Goal: Task Accomplishment & Management: Manage account settings

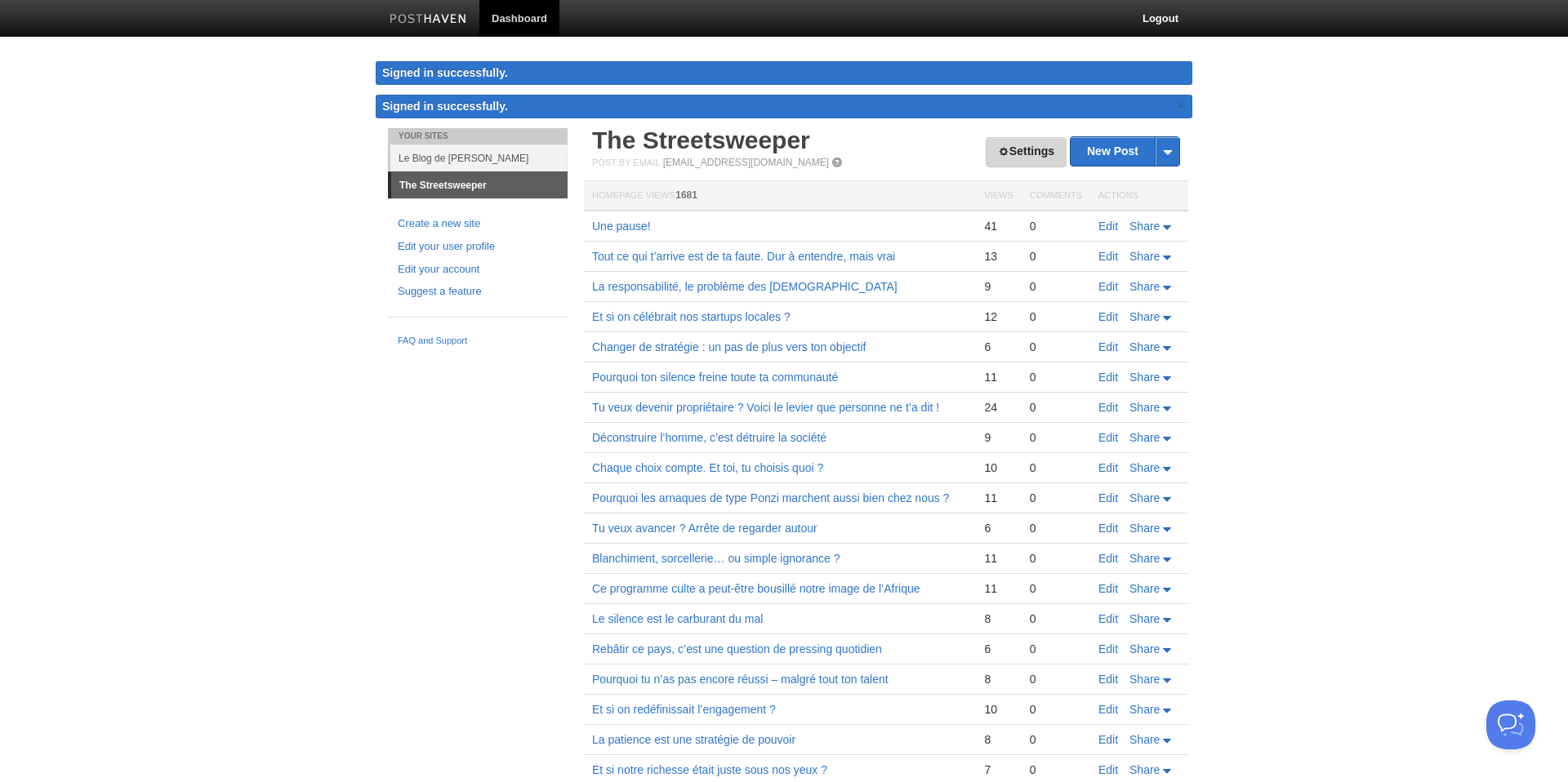
click at [1020, 145] on link "Settings" at bounding box center [1026, 152] width 81 height 30
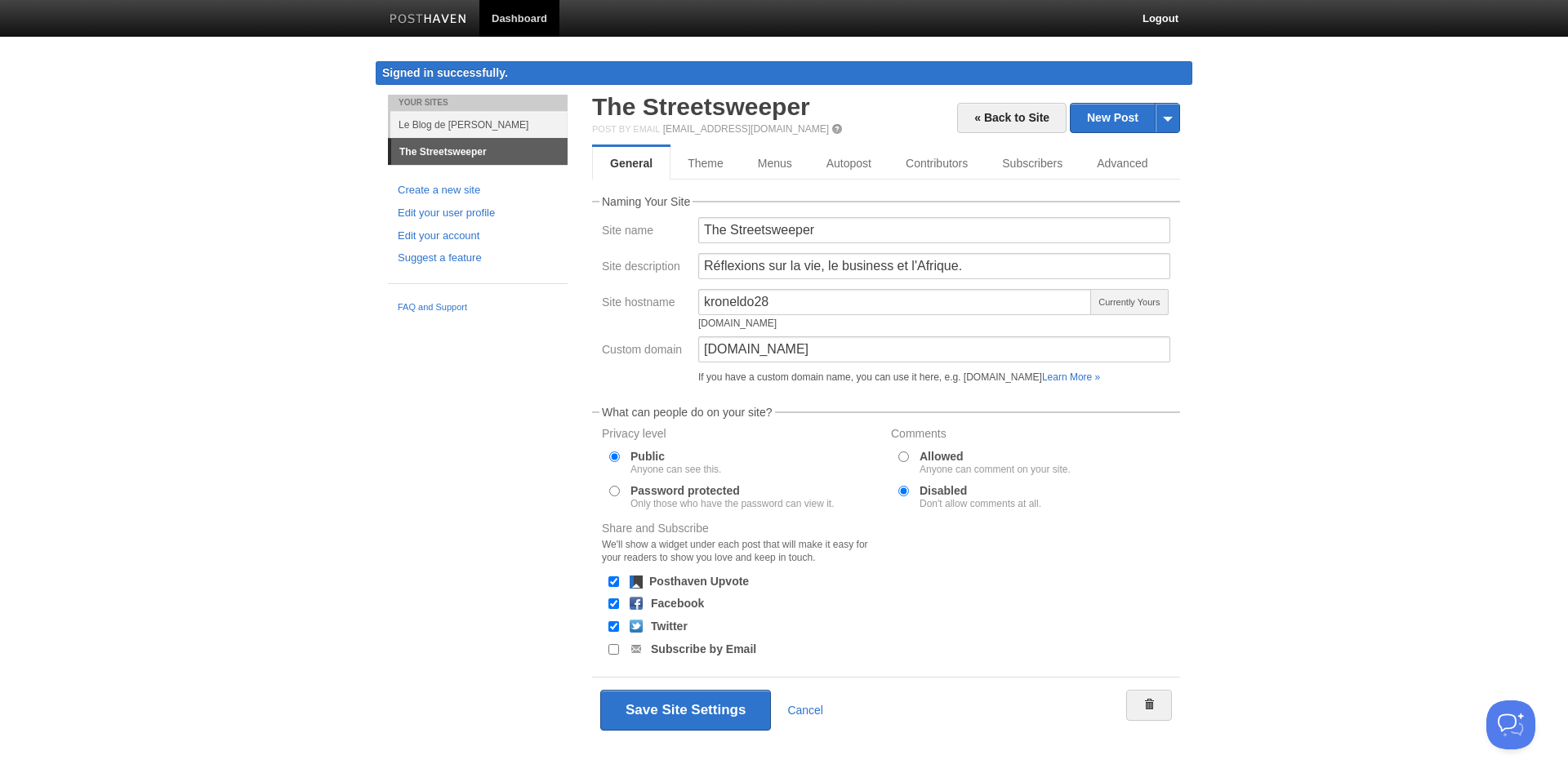
scroll to position [9, 0]
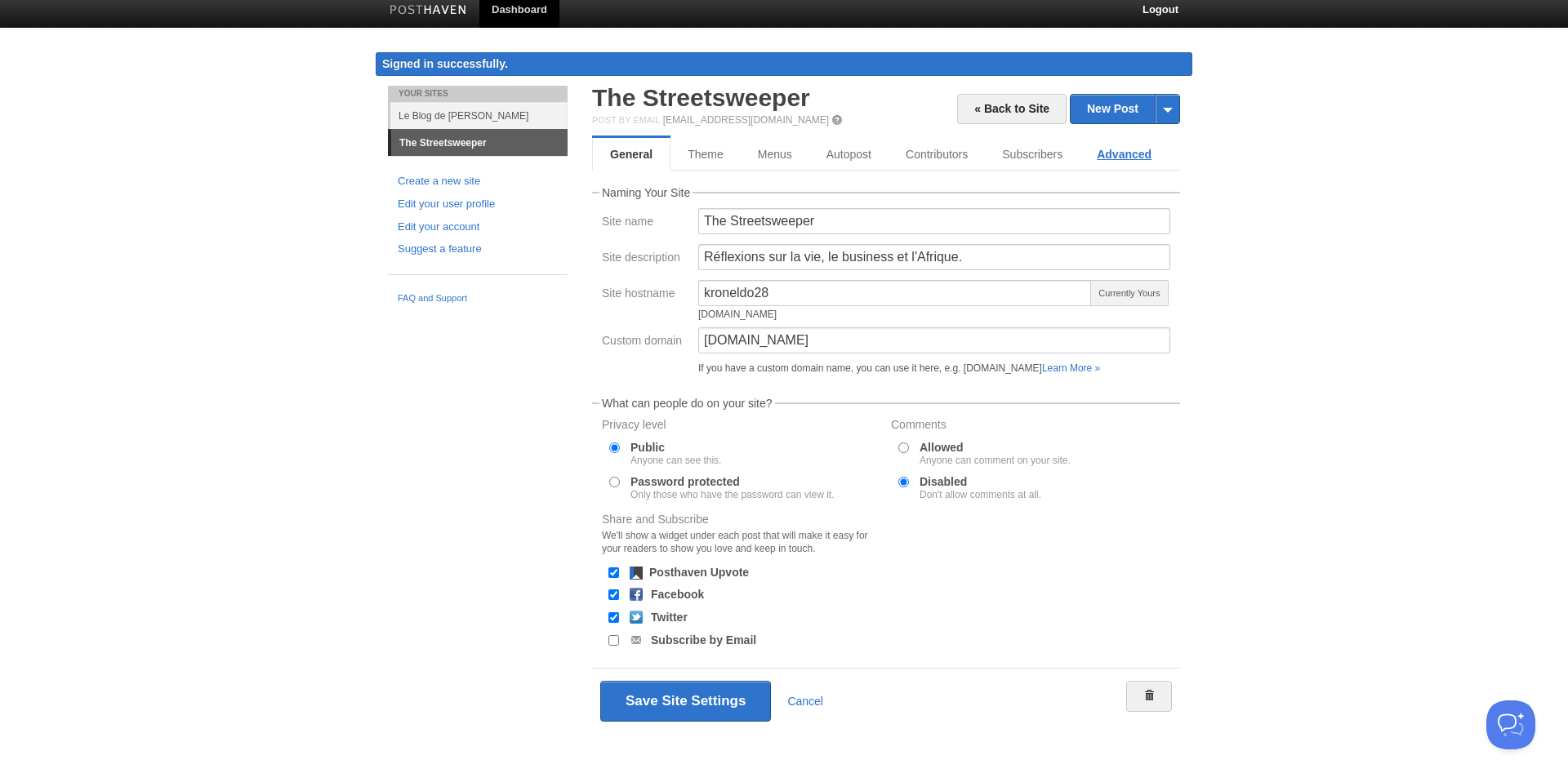
click at [1115, 150] on link "Advanced" at bounding box center [1123, 155] width 89 height 33
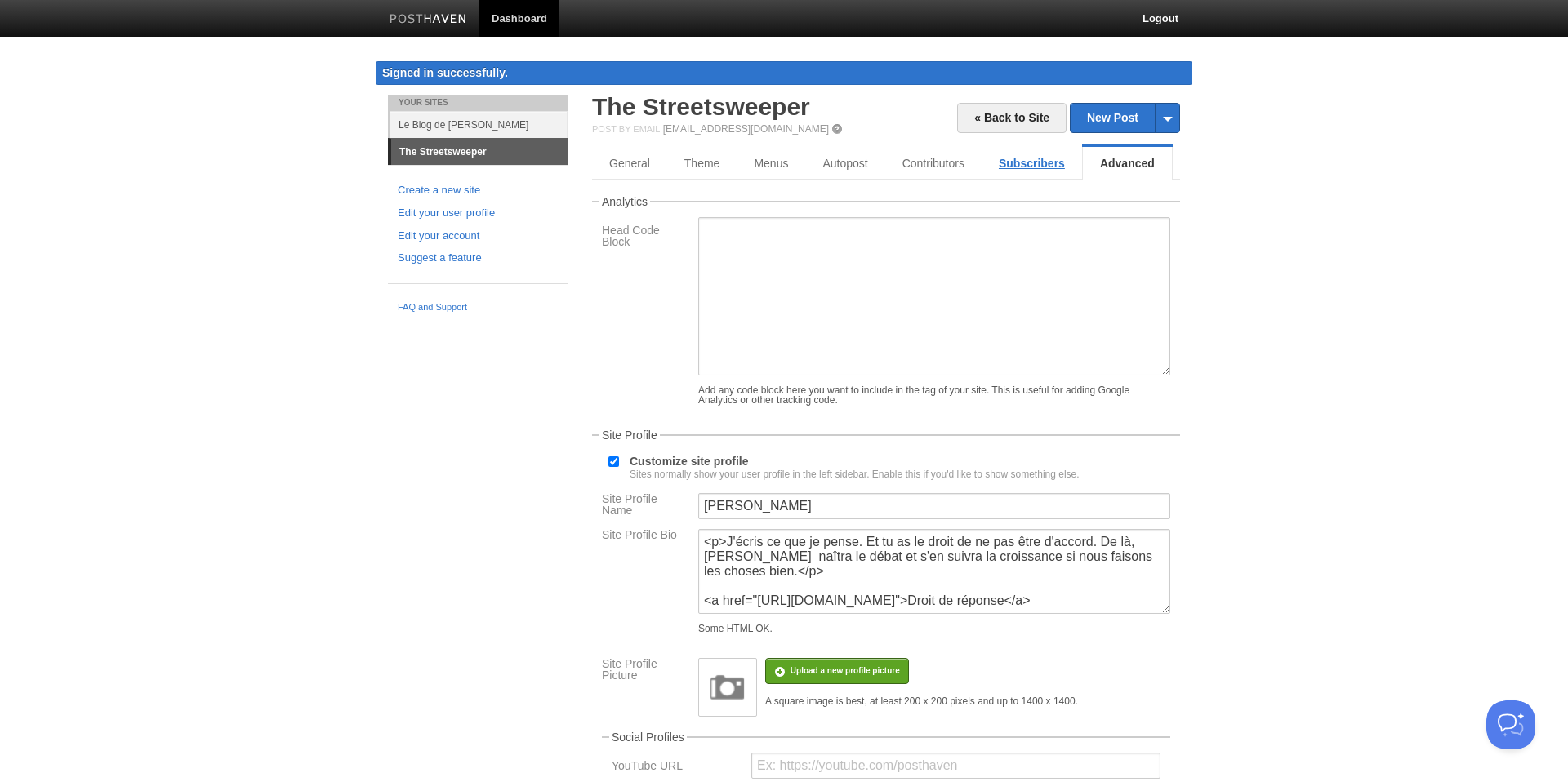
click at [1040, 162] on link "Subscribers" at bounding box center [1031, 164] width 100 height 33
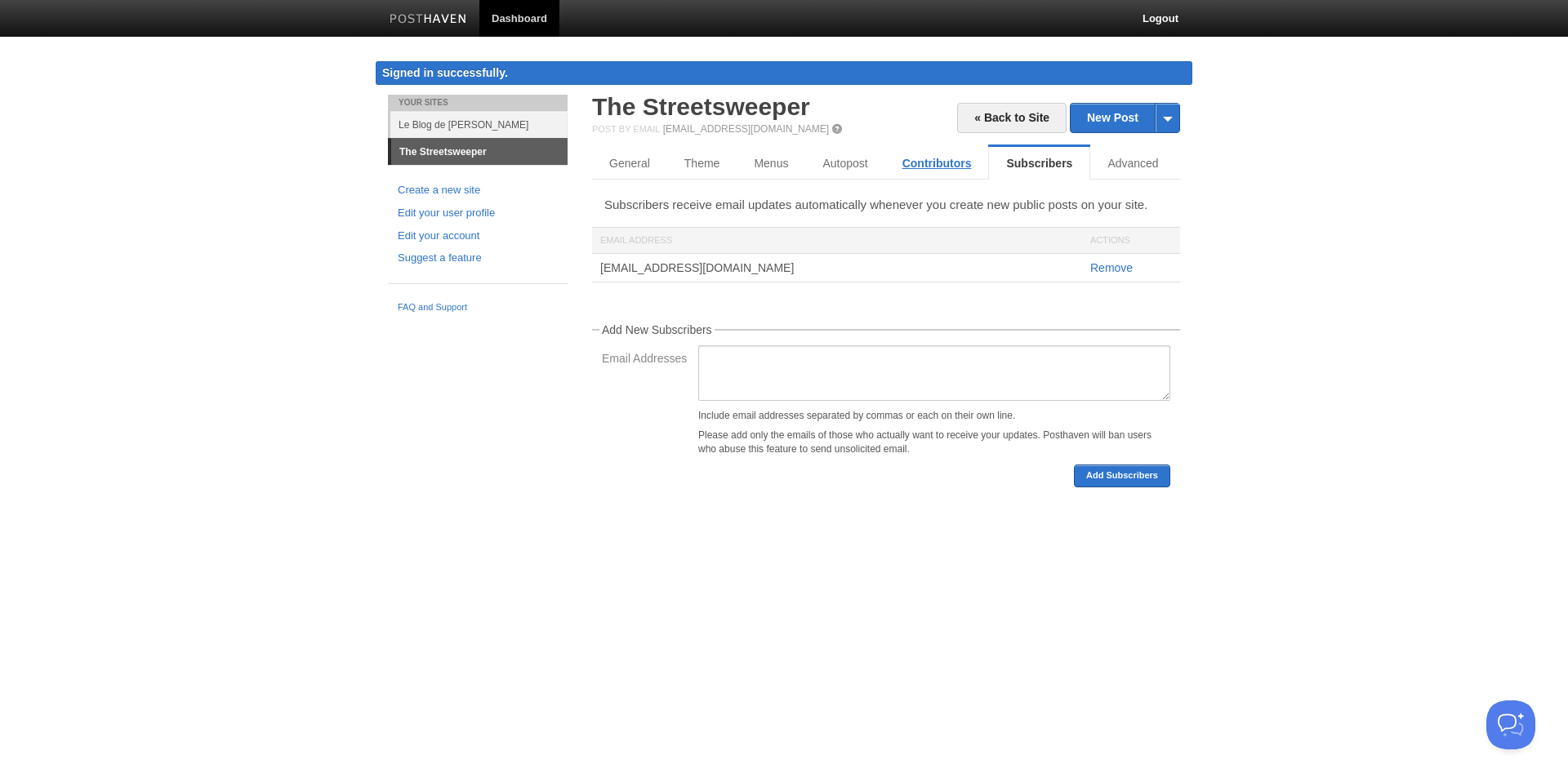
click at [920, 164] on link "Contributors" at bounding box center [936, 164] width 104 height 33
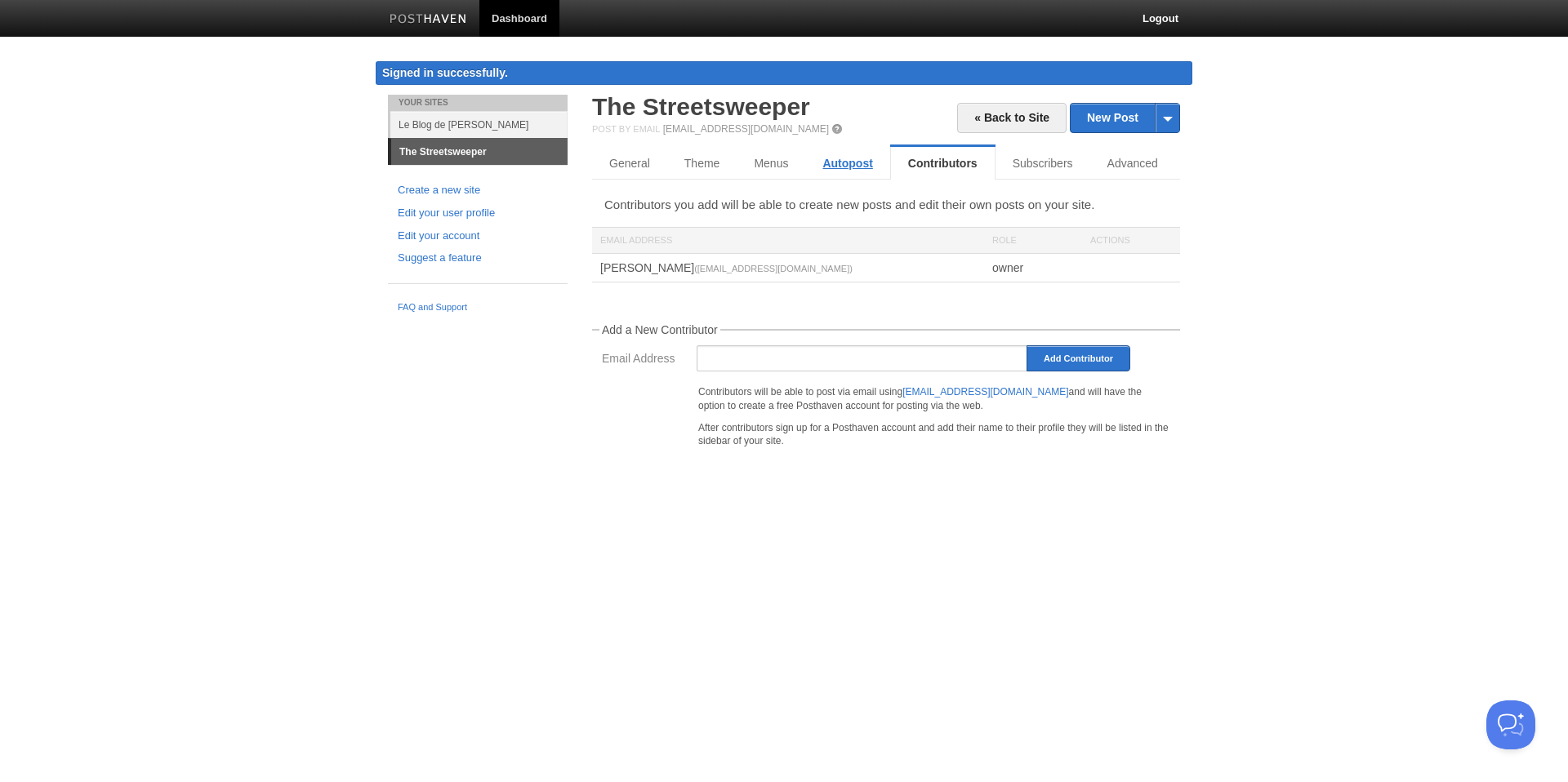
click at [828, 164] on link "Autopost" at bounding box center [847, 164] width 84 height 33
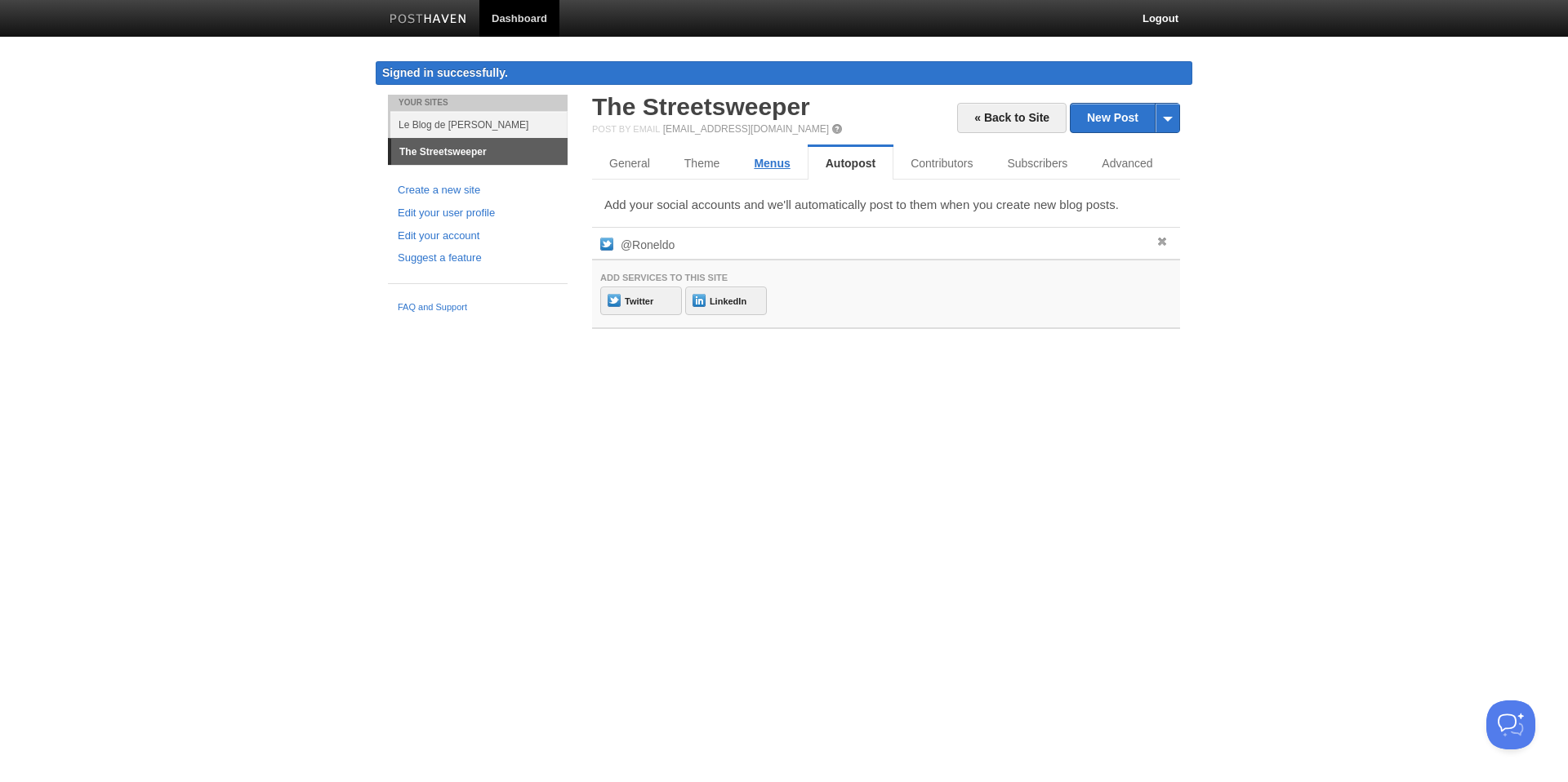
click at [781, 164] on link "Menus" at bounding box center [771, 164] width 70 height 33
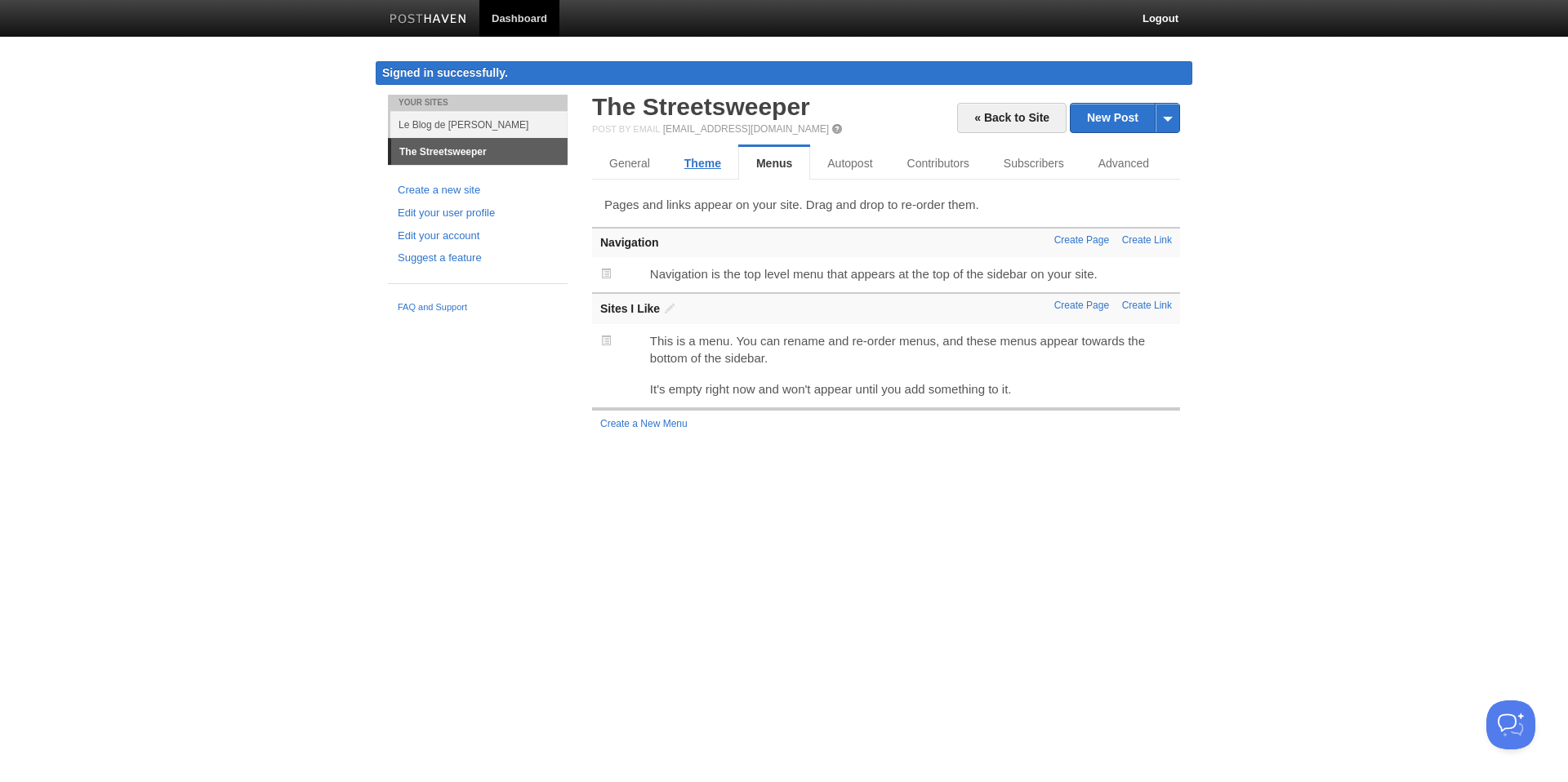
click at [707, 165] on link "Theme" at bounding box center [703, 164] width 71 height 33
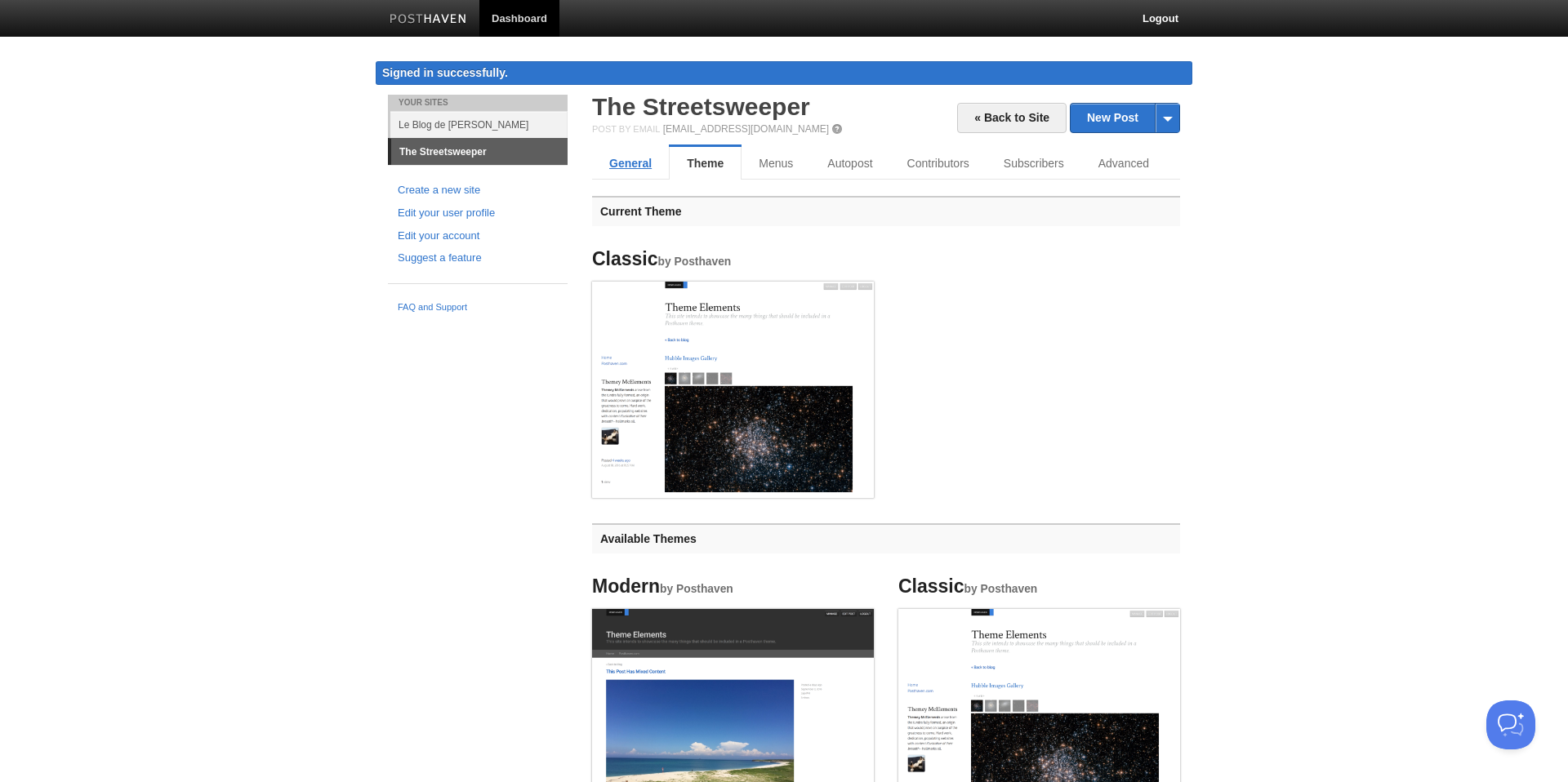
click at [628, 165] on link "General" at bounding box center [630, 164] width 77 height 33
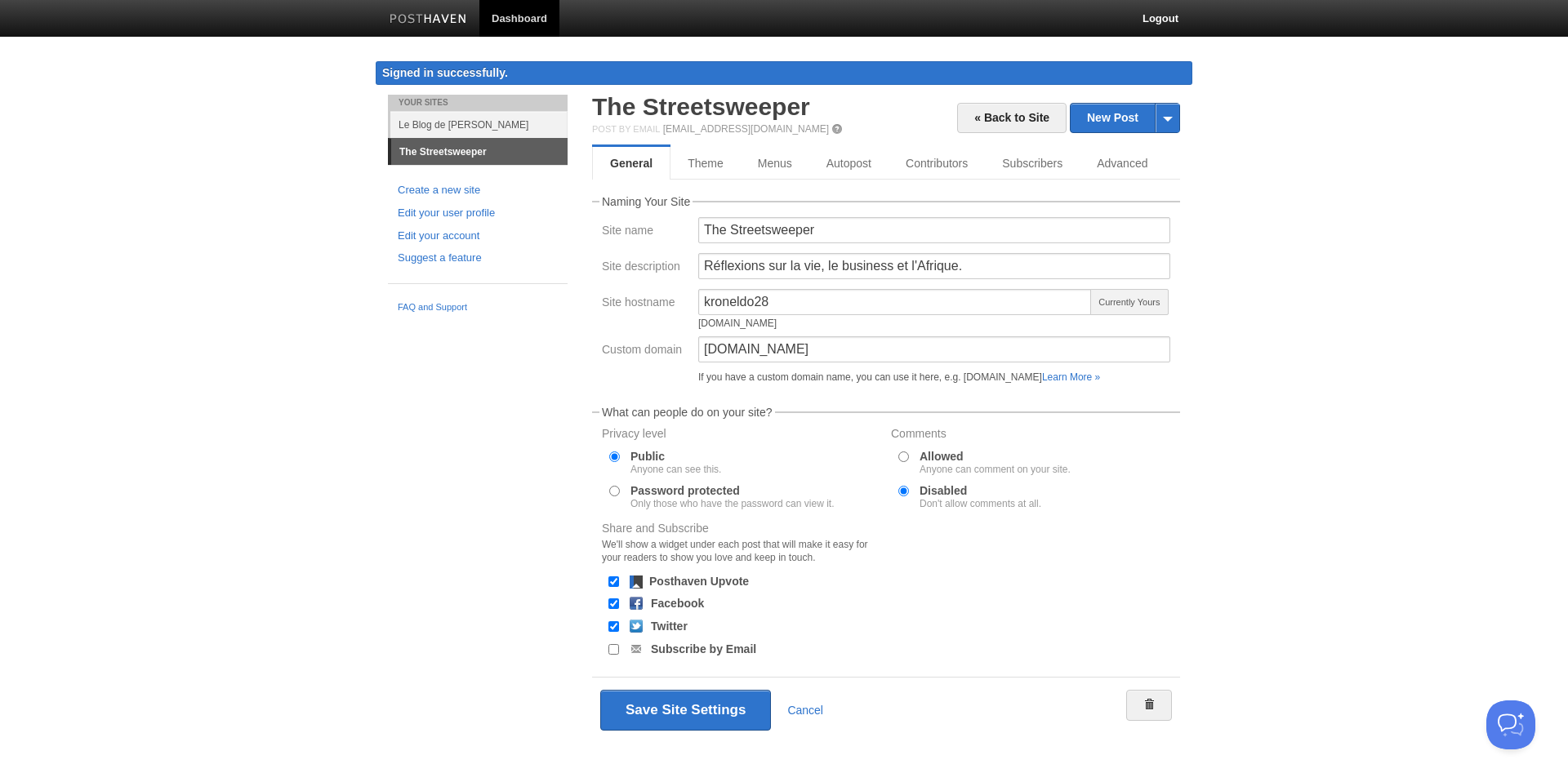
scroll to position [9, 0]
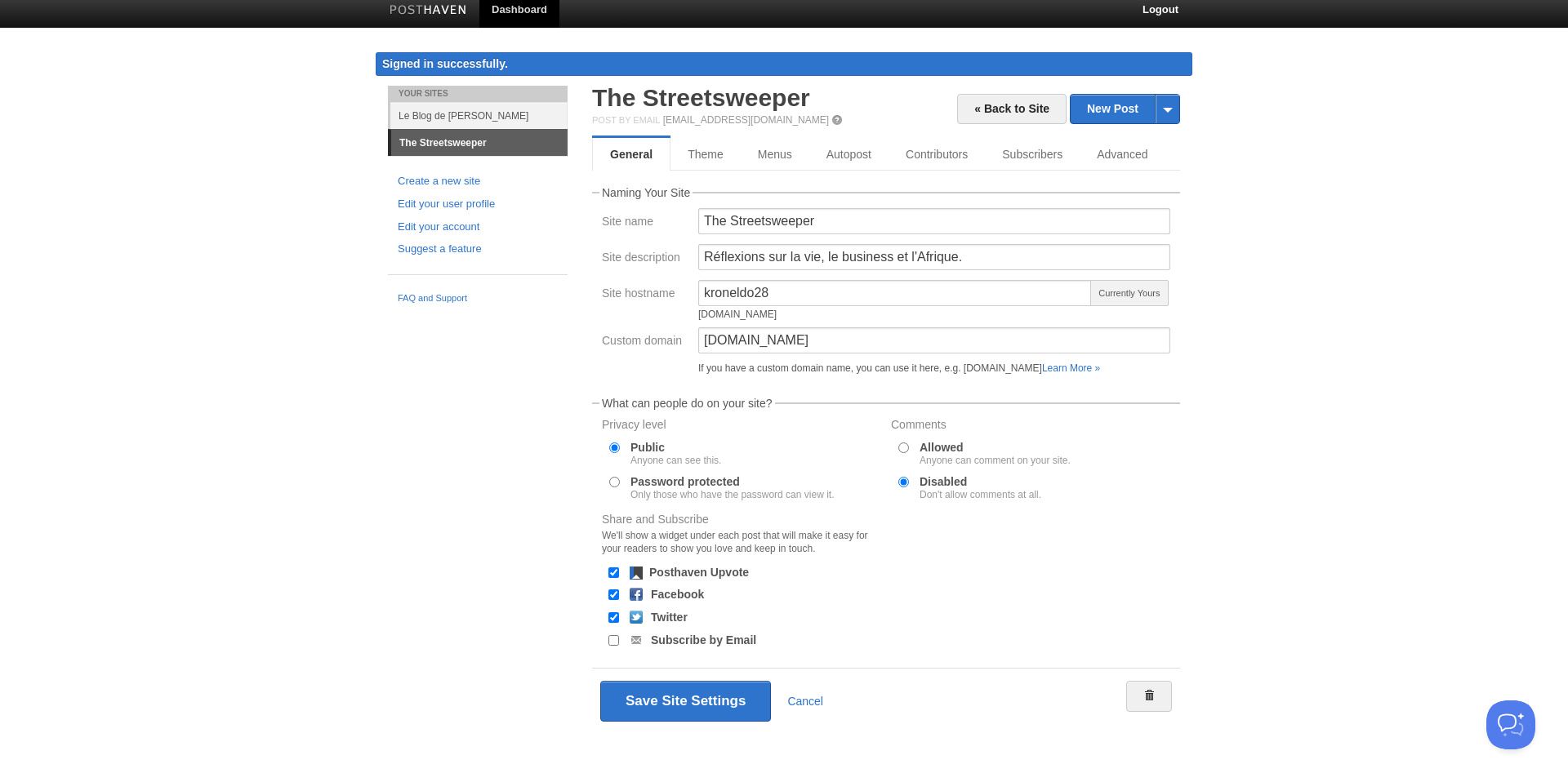
click at [621, 482] on div at bounding box center [613, 481] width 17 height 15
click at [614, 482] on input "Password protected Only those who have the password can view it." at bounding box center [614, 482] width 10 height 10
radio input "true"
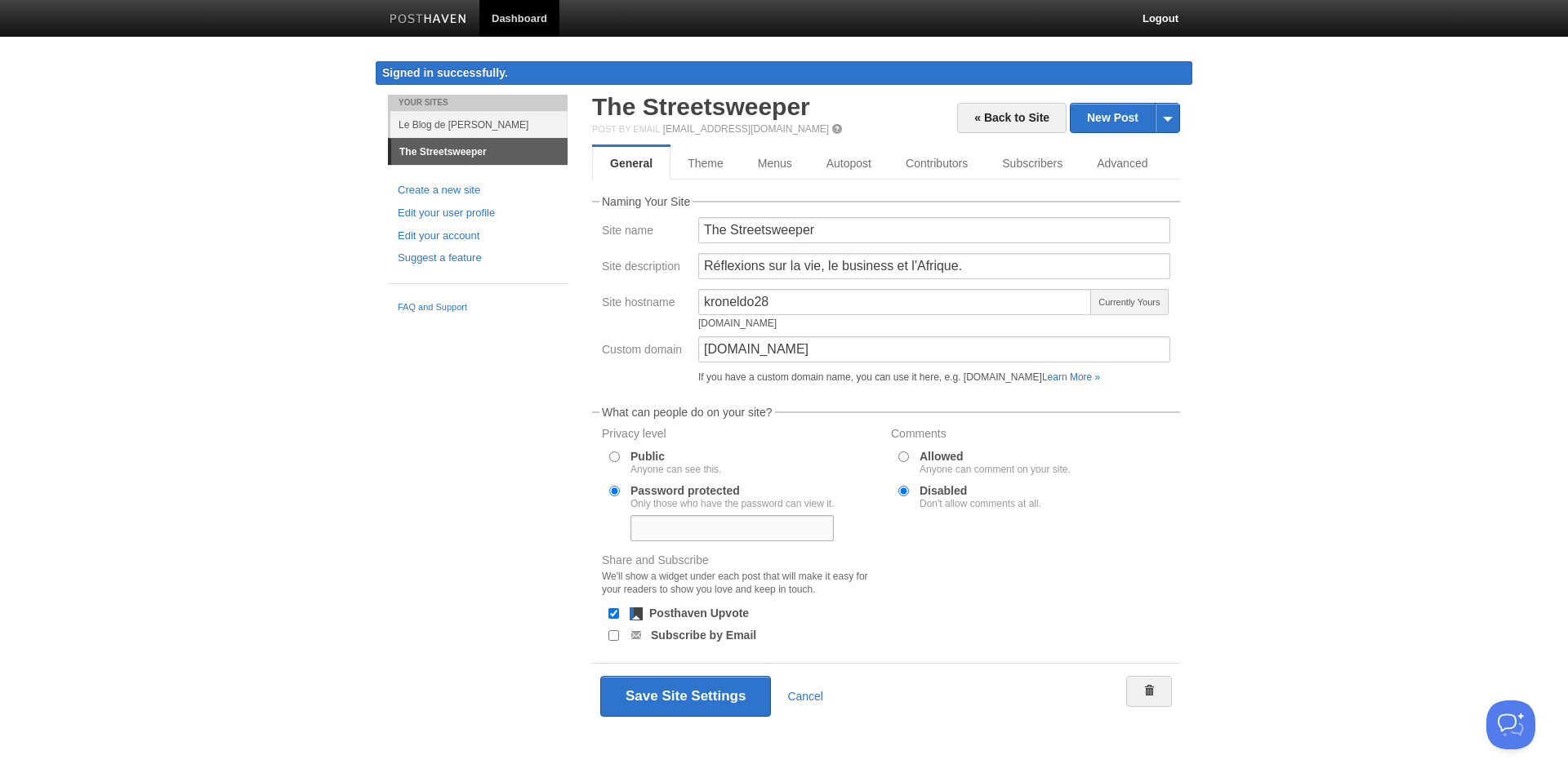
click at [707, 524] on input "text" at bounding box center [732, 528] width 204 height 26
type input "JamJac030552"
click at [696, 706] on button "Save Site Settings" at bounding box center [686, 696] width 171 height 41
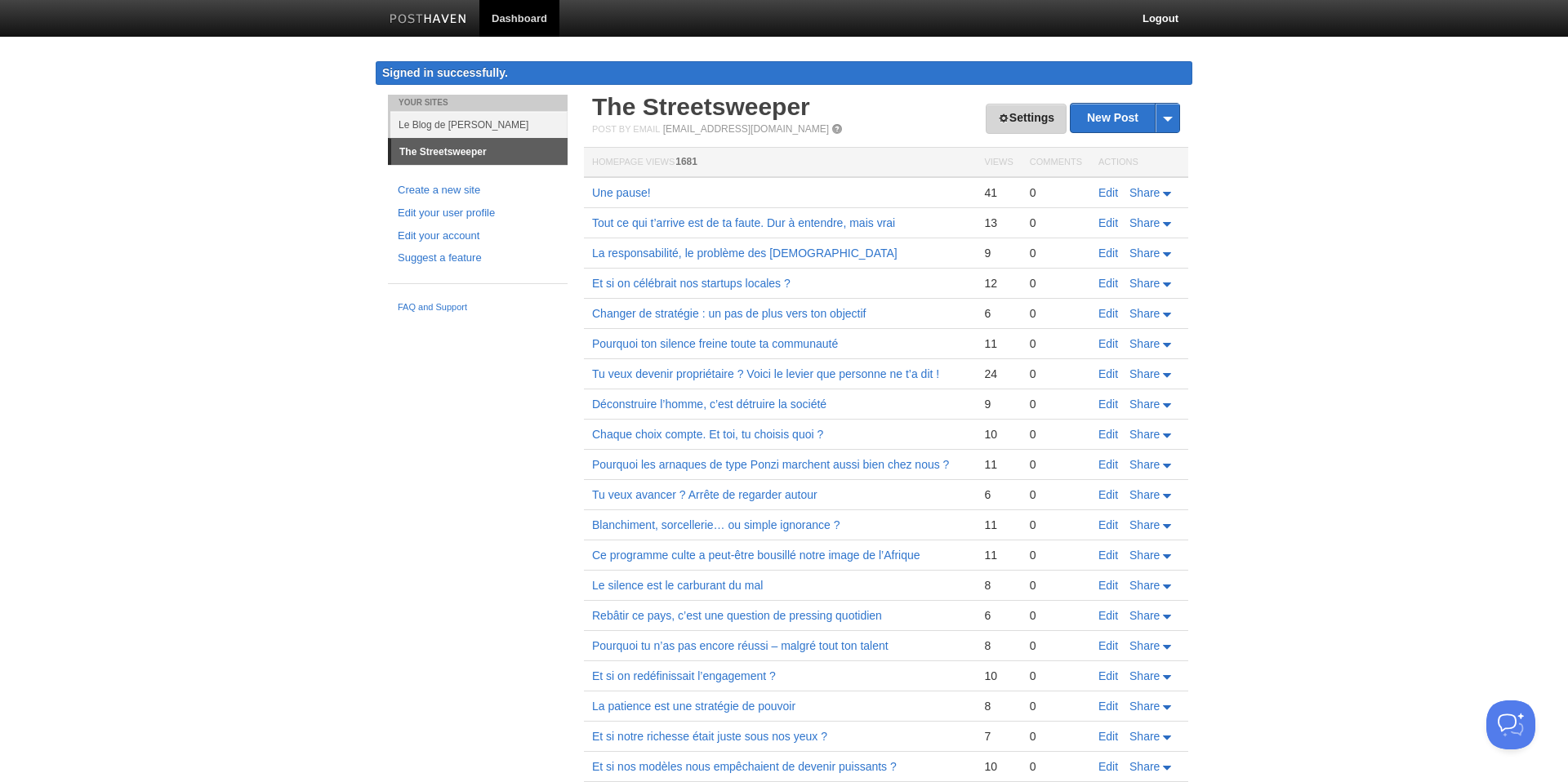
click at [1025, 121] on link "Settings" at bounding box center [1026, 118] width 81 height 30
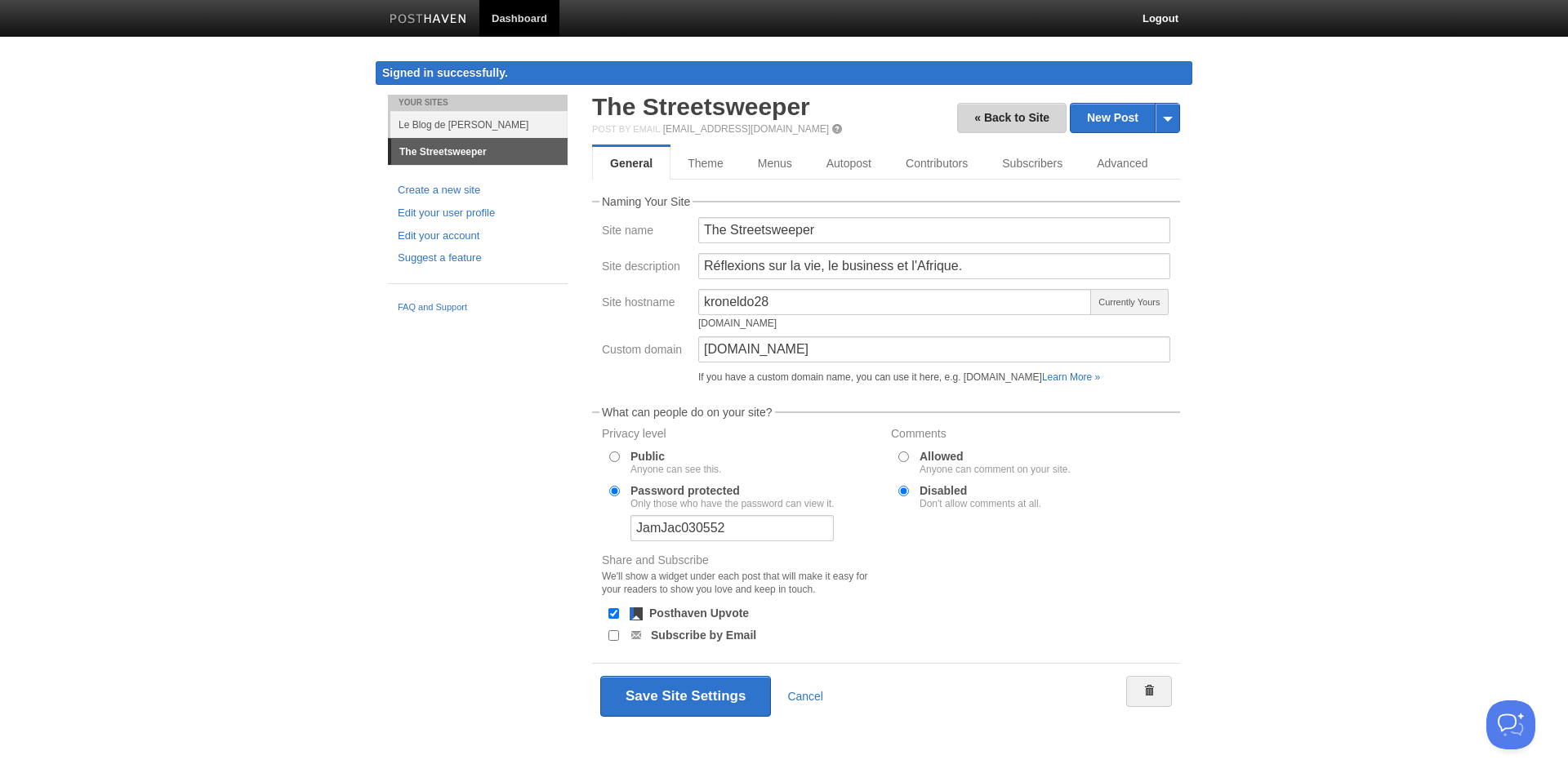
click at [963, 115] on link "« Back to Site" at bounding box center [1012, 117] width 110 height 30
